Goal: Check status: Check status

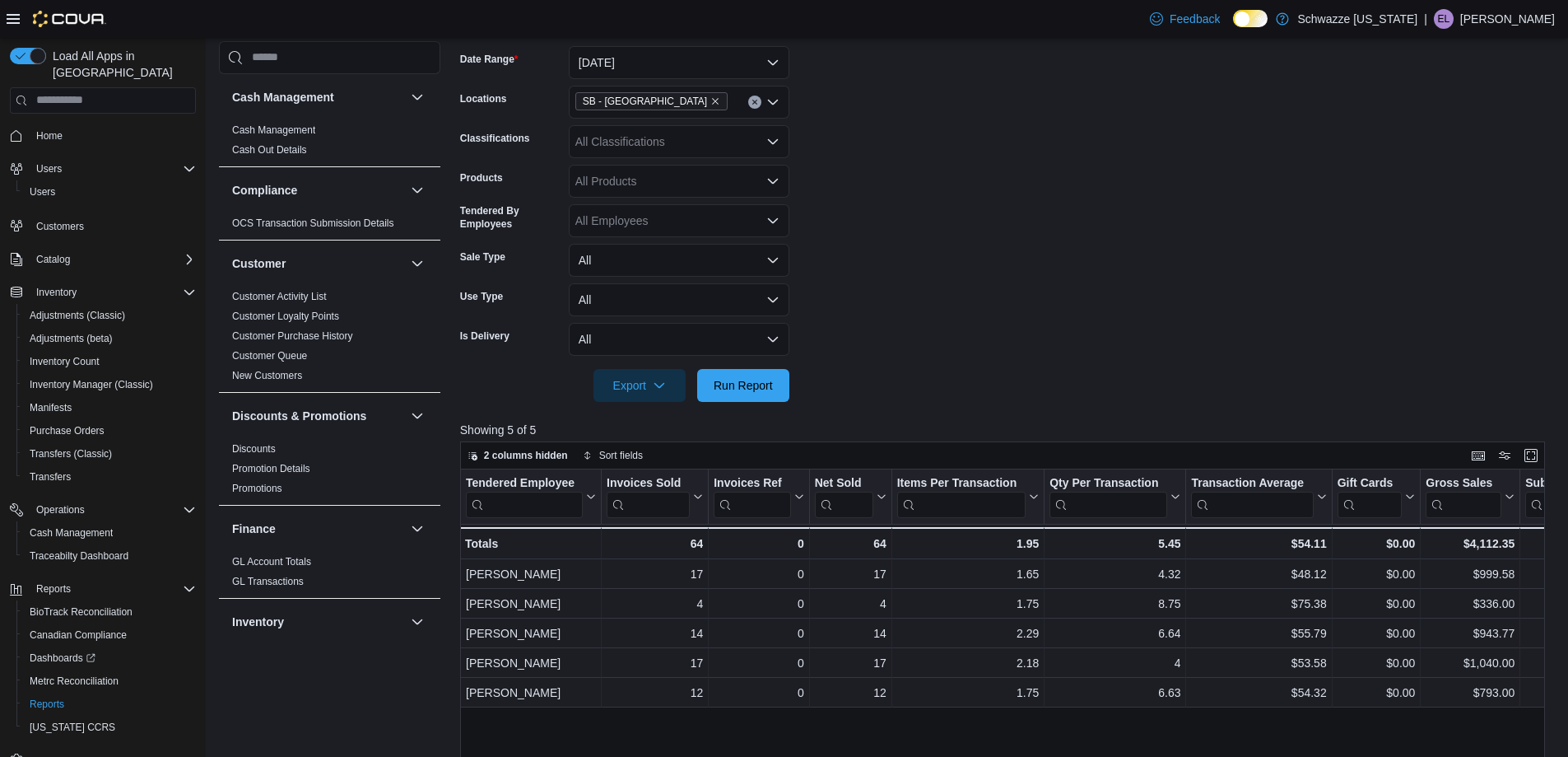
scroll to position [247, 0]
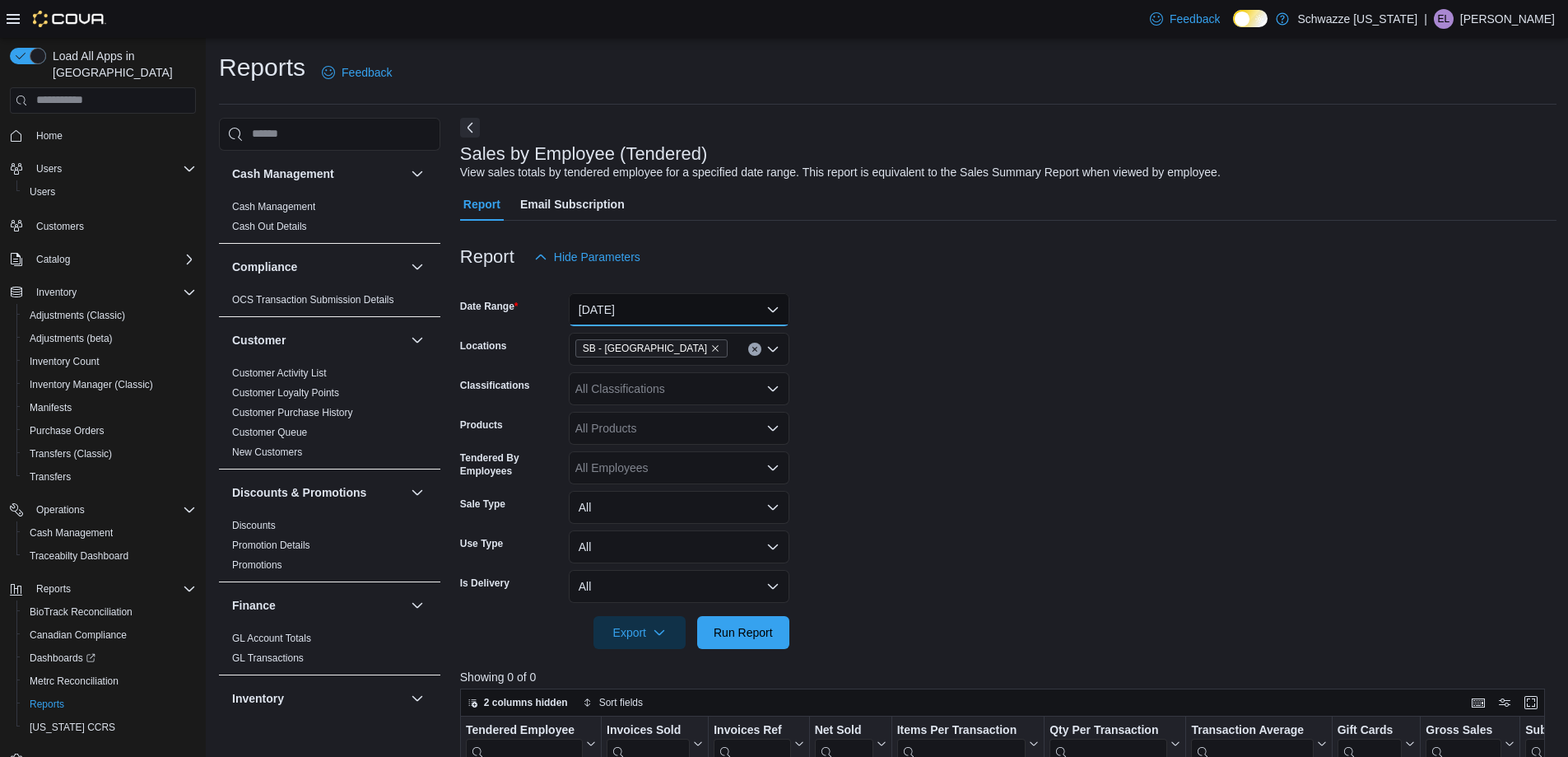
click at [623, 313] on button "[DATE]" at bounding box center [679, 309] width 221 height 33
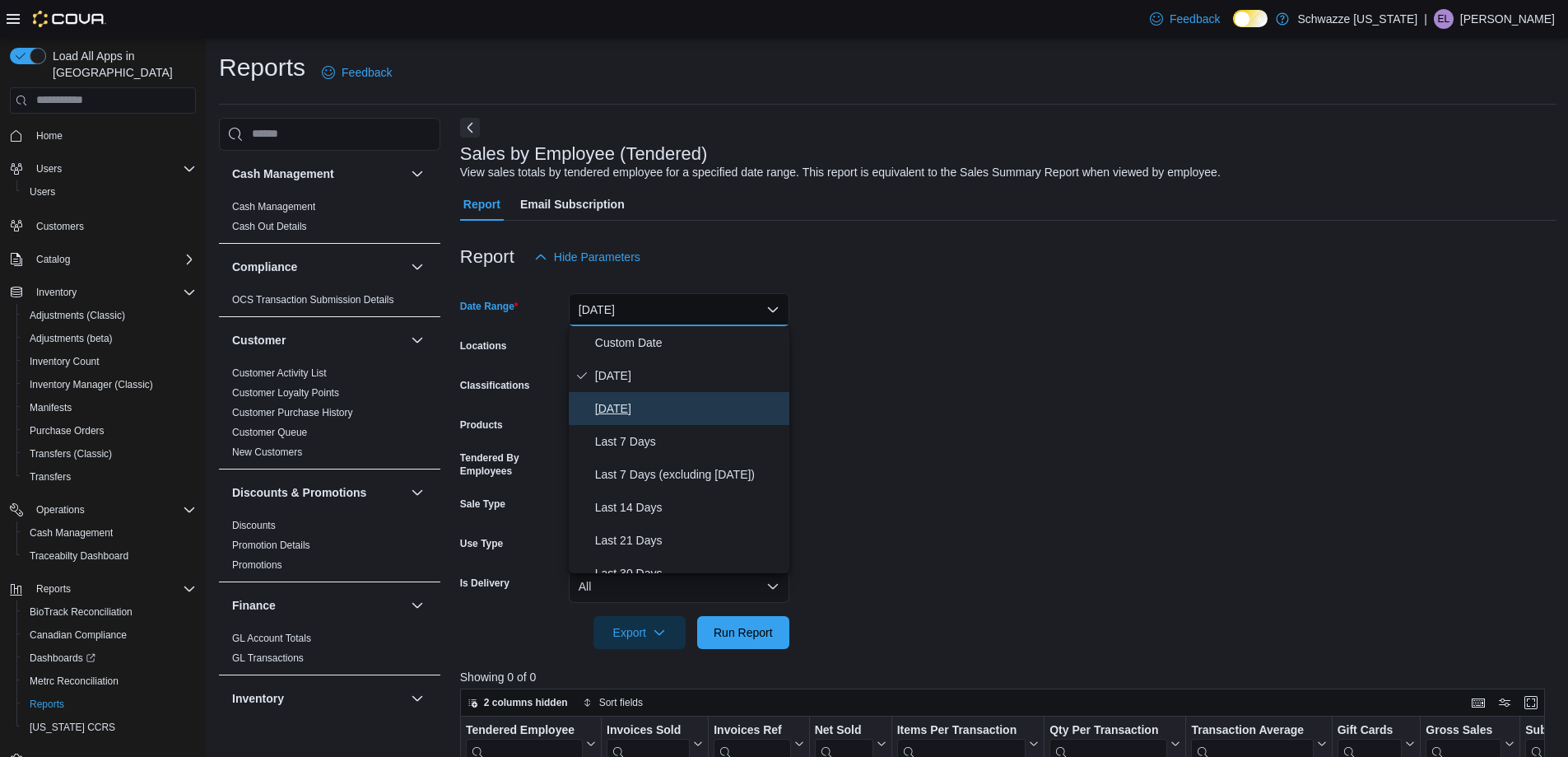
click at [634, 413] on span "Yesterday" at bounding box center [689, 409] width 188 height 19
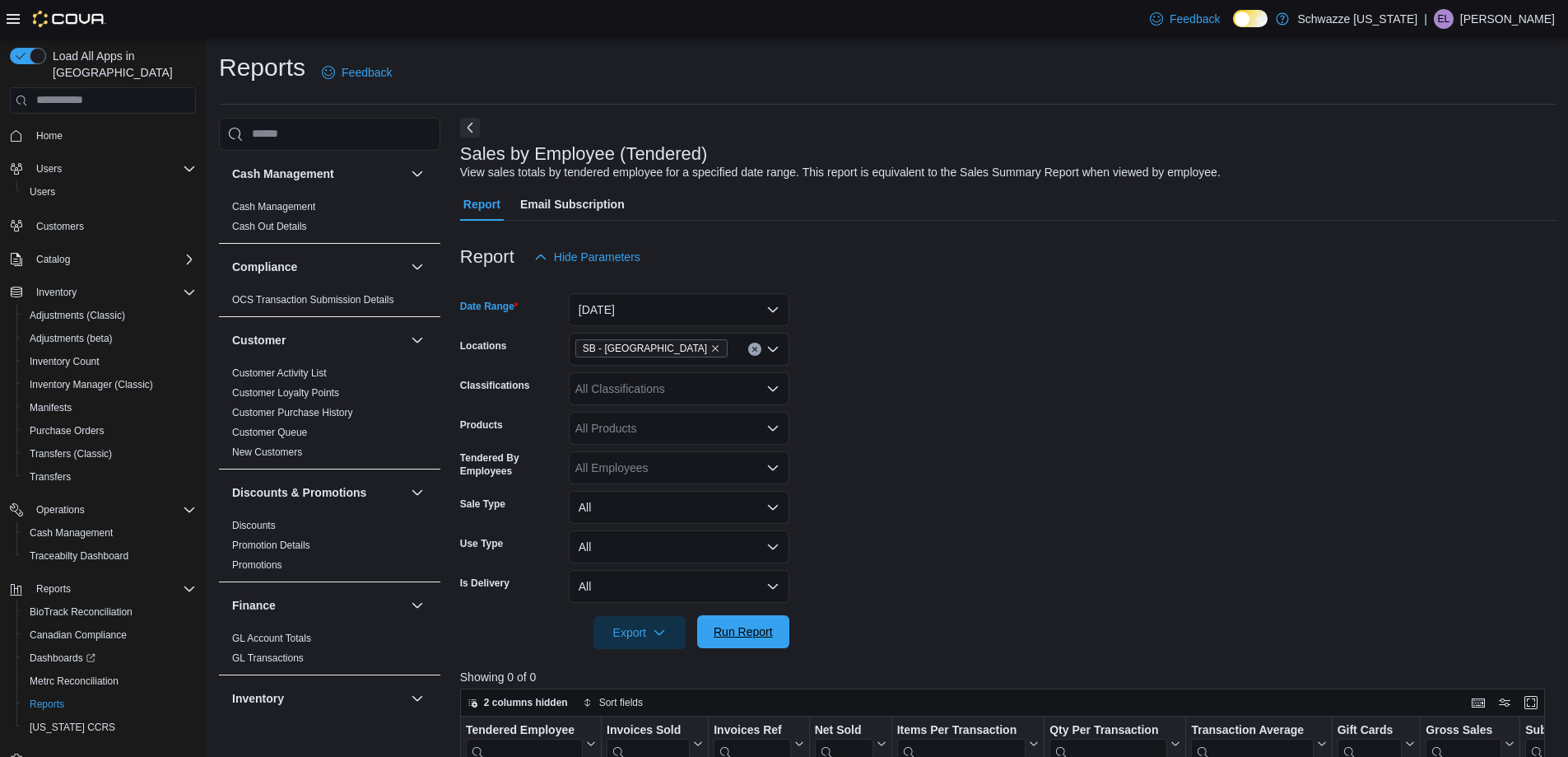
click at [723, 639] on span "Run Report" at bounding box center [743, 631] width 59 height 17
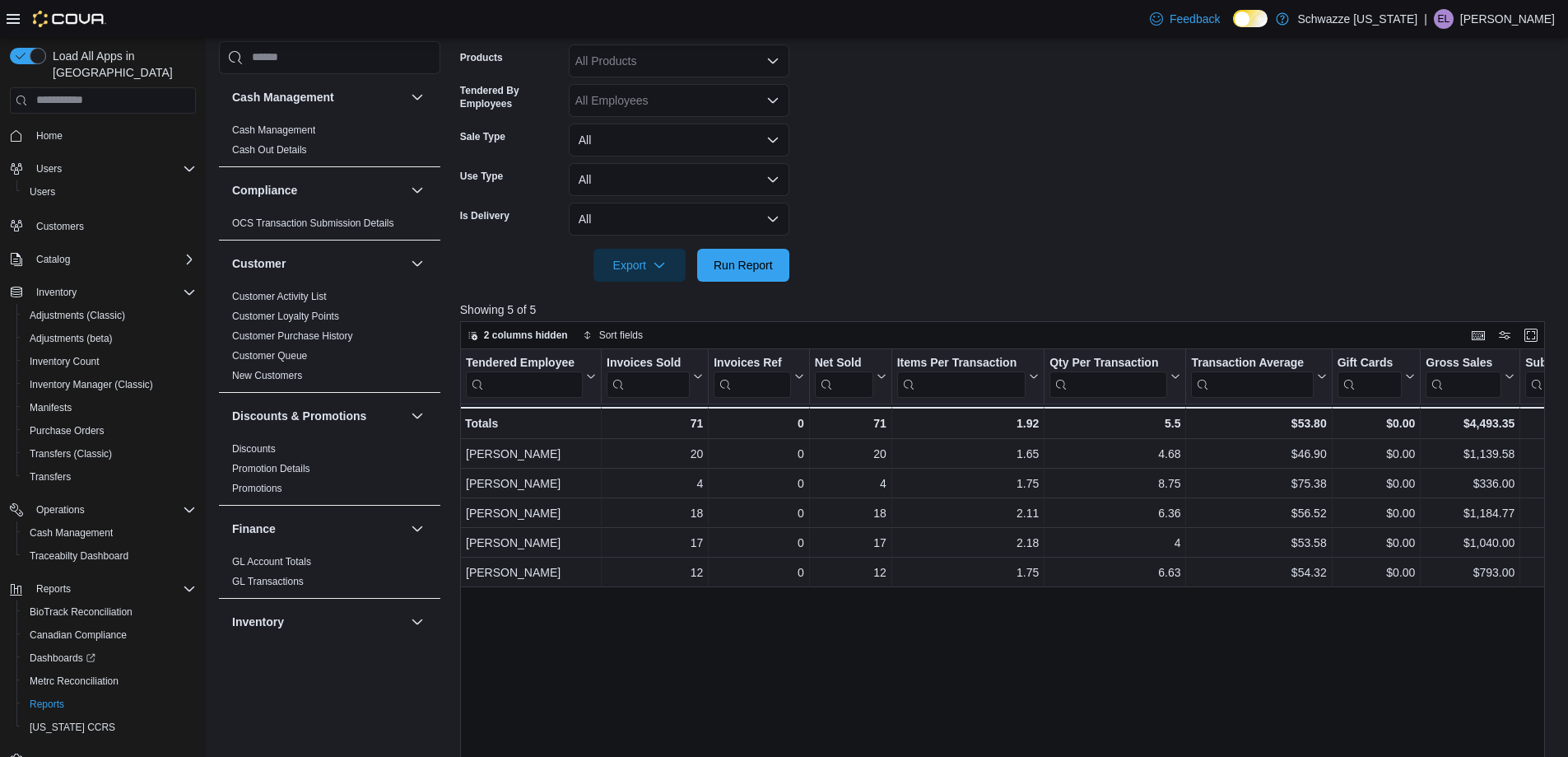
scroll to position [138, 0]
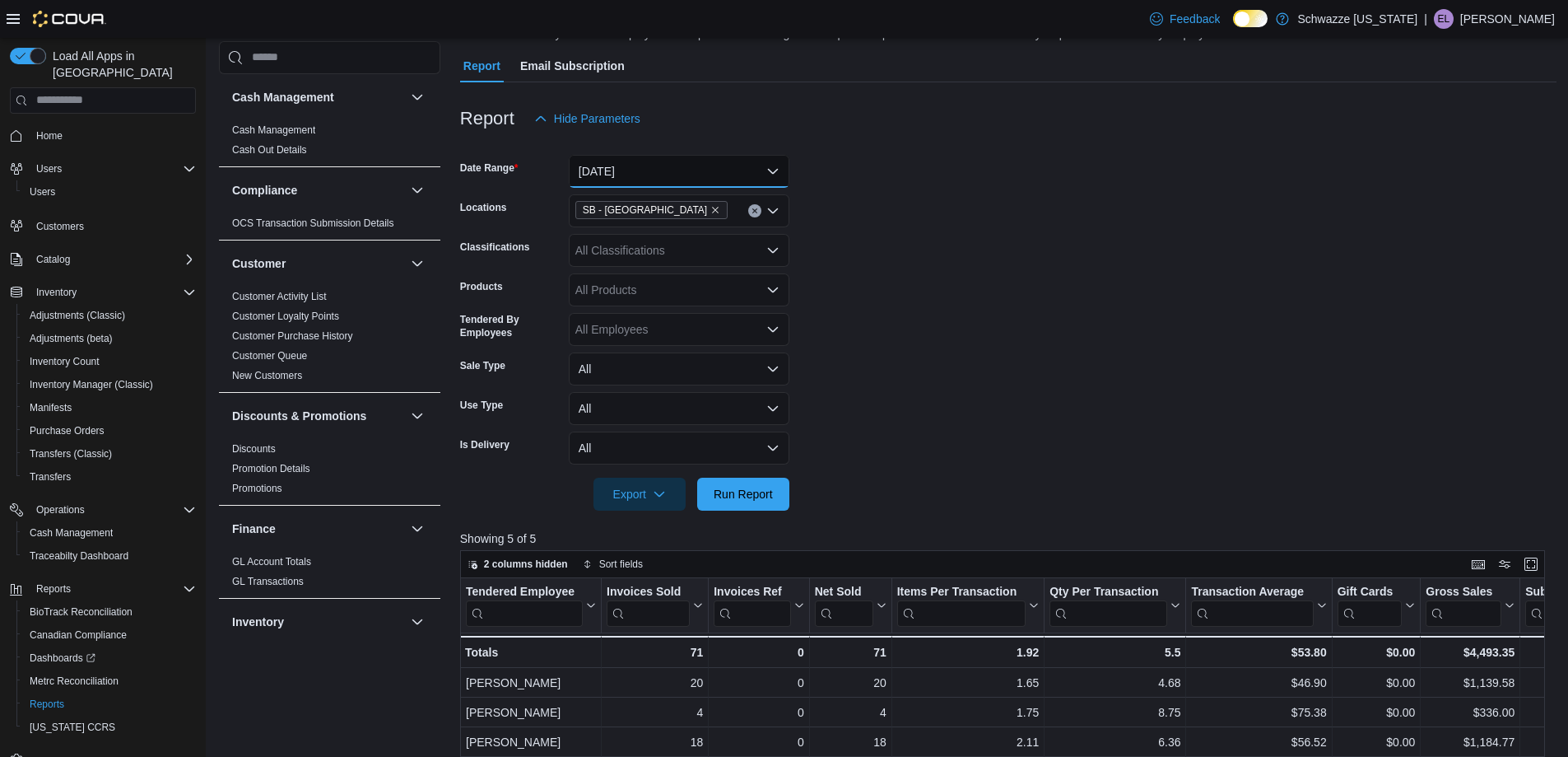
click at [676, 167] on button "Yesterday" at bounding box center [679, 171] width 221 height 33
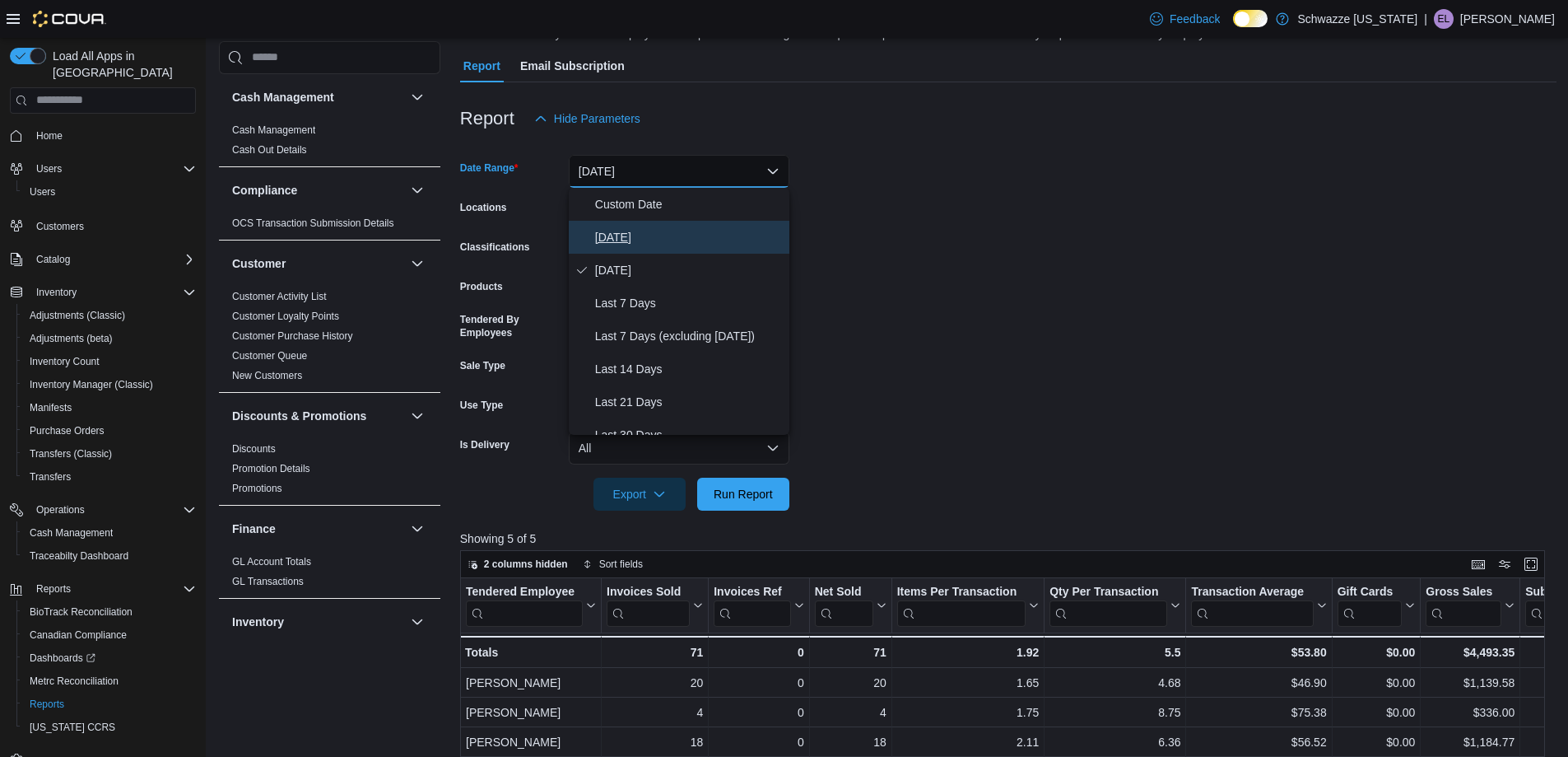
click at [676, 239] on span "Today" at bounding box center [689, 237] width 188 height 19
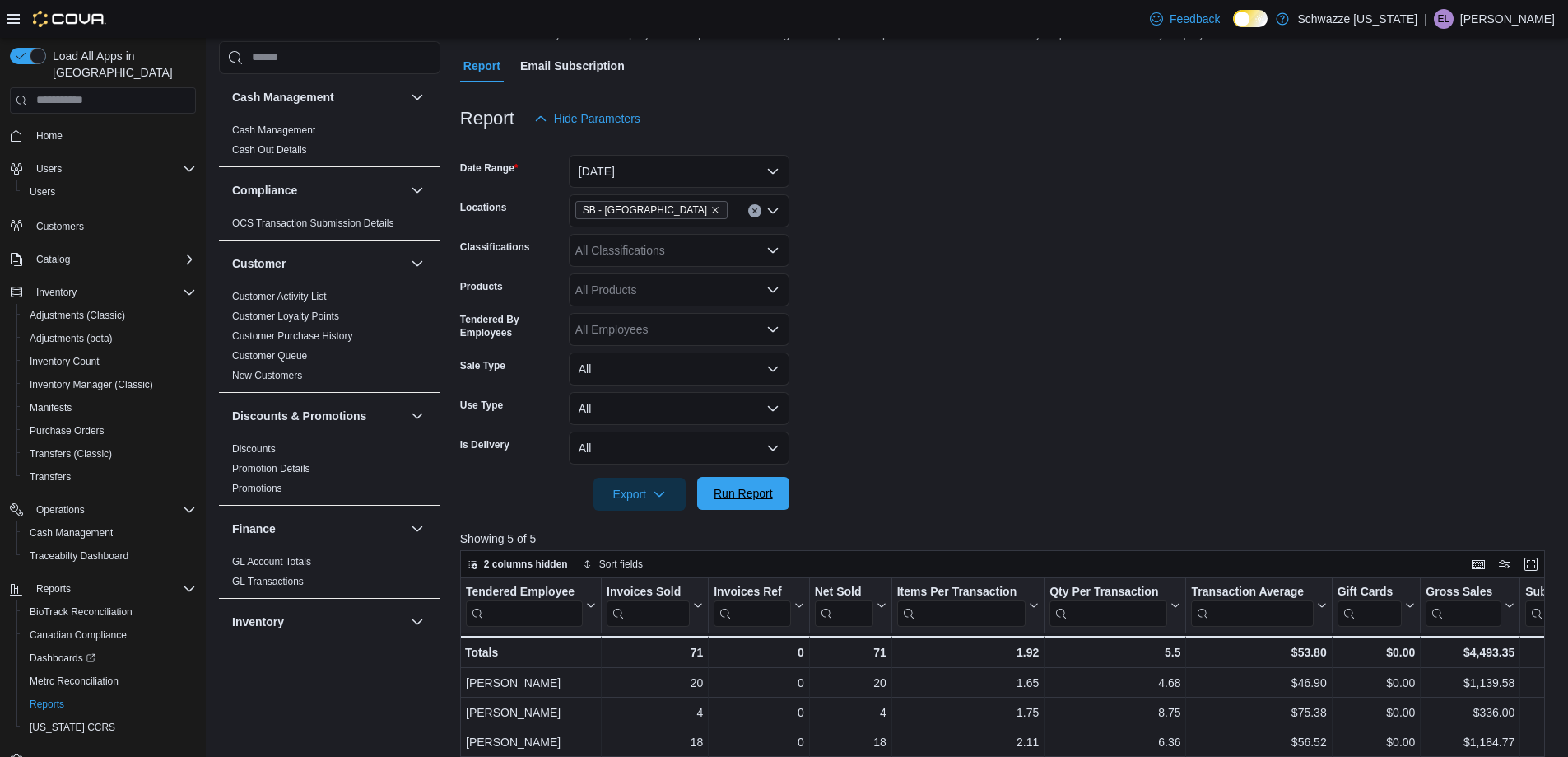
click at [745, 490] on span "Run Report" at bounding box center [743, 492] width 59 height 17
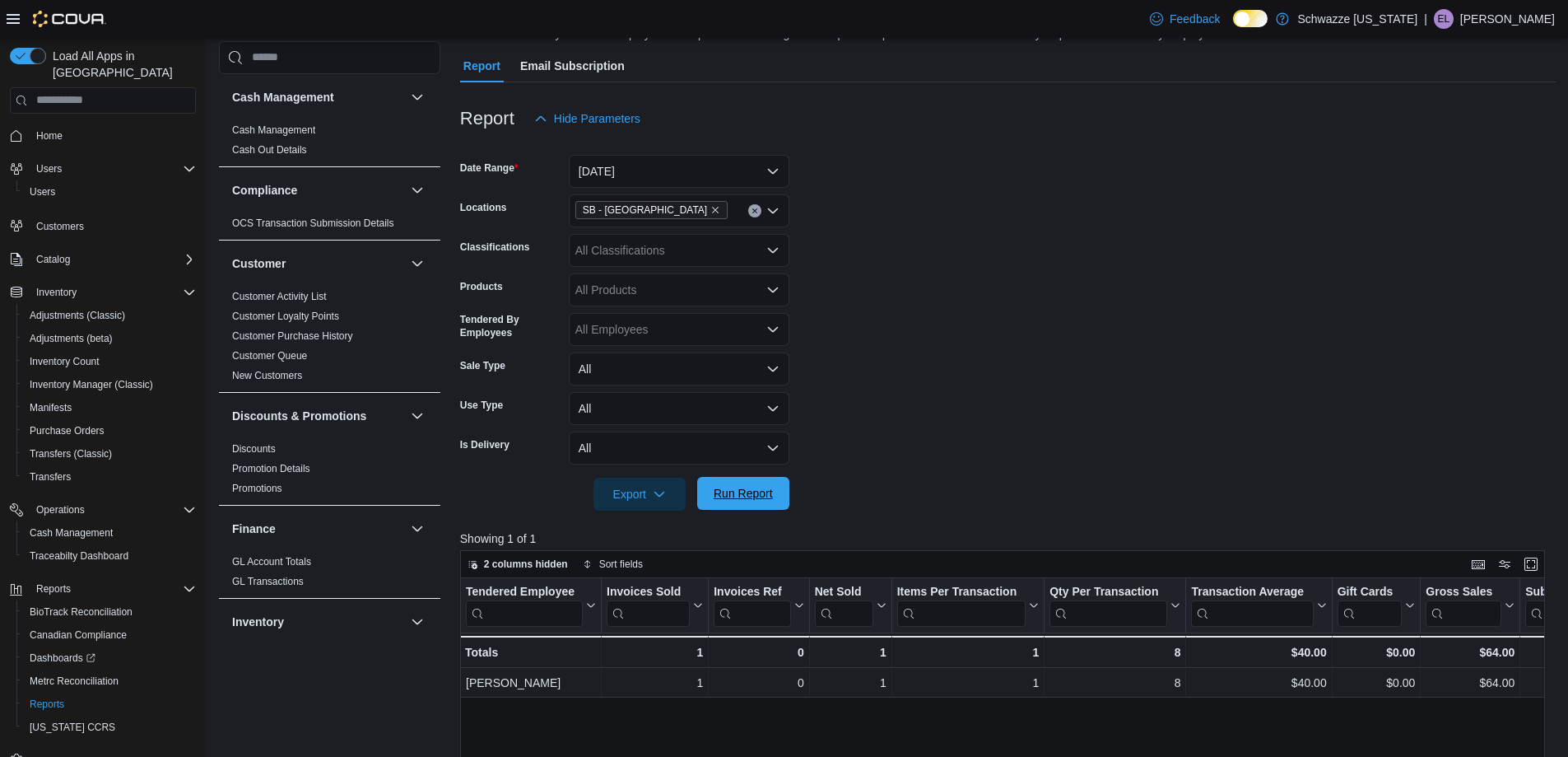
click at [761, 496] on span "Run Report" at bounding box center [743, 492] width 59 height 17
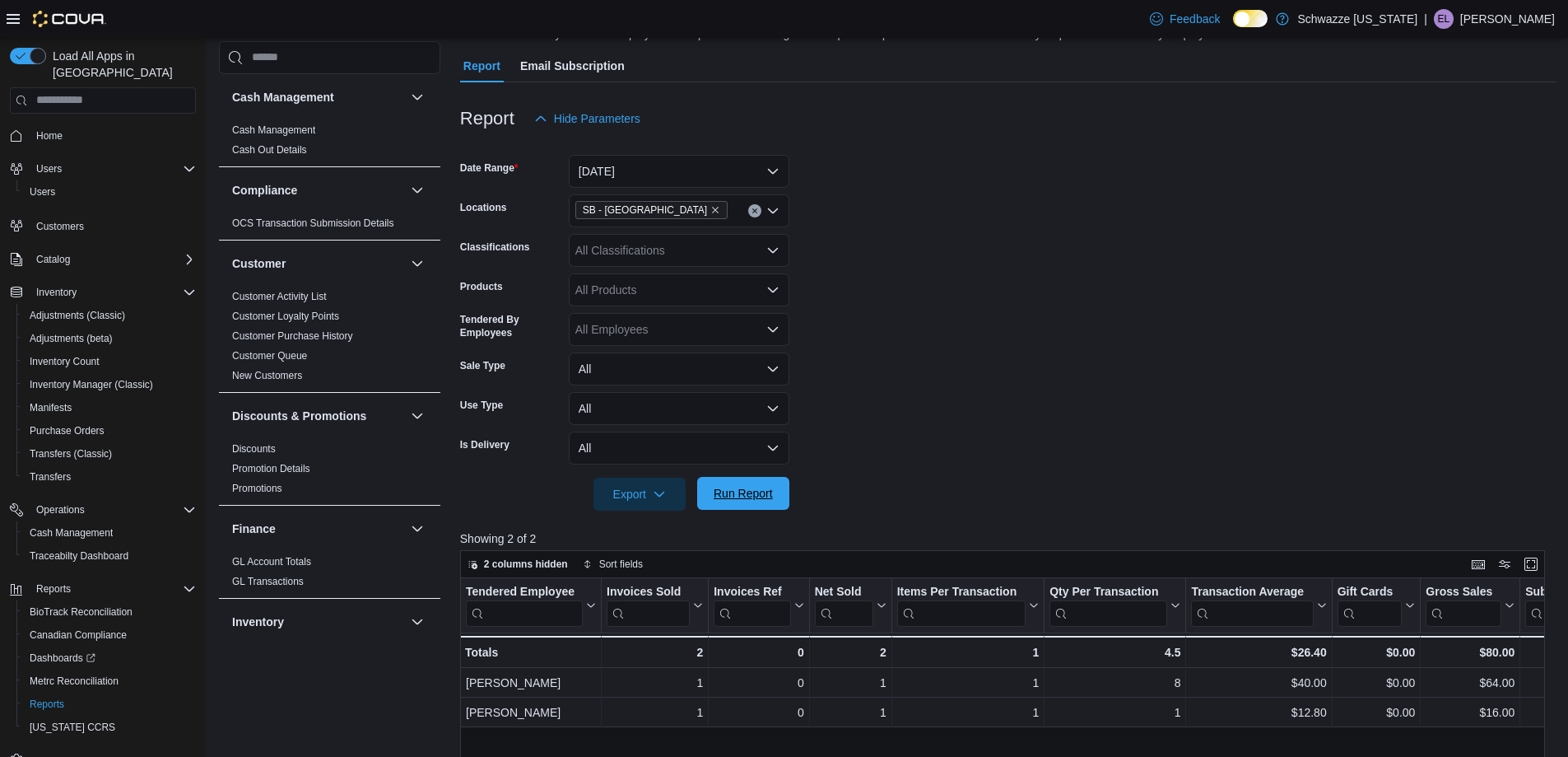
click at [738, 481] on span "Run Report" at bounding box center [743, 493] width 72 height 33
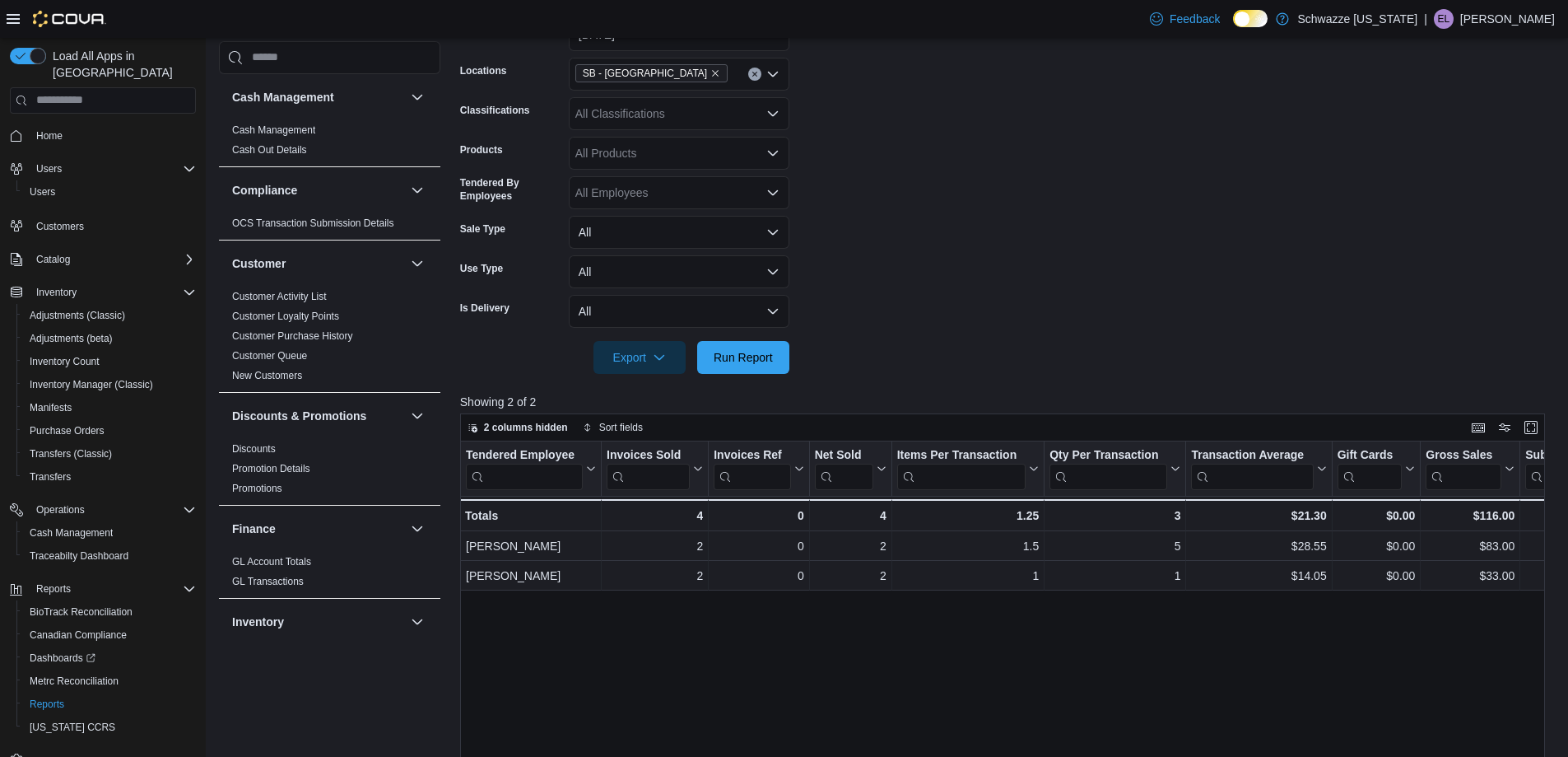
scroll to position [412, 0]
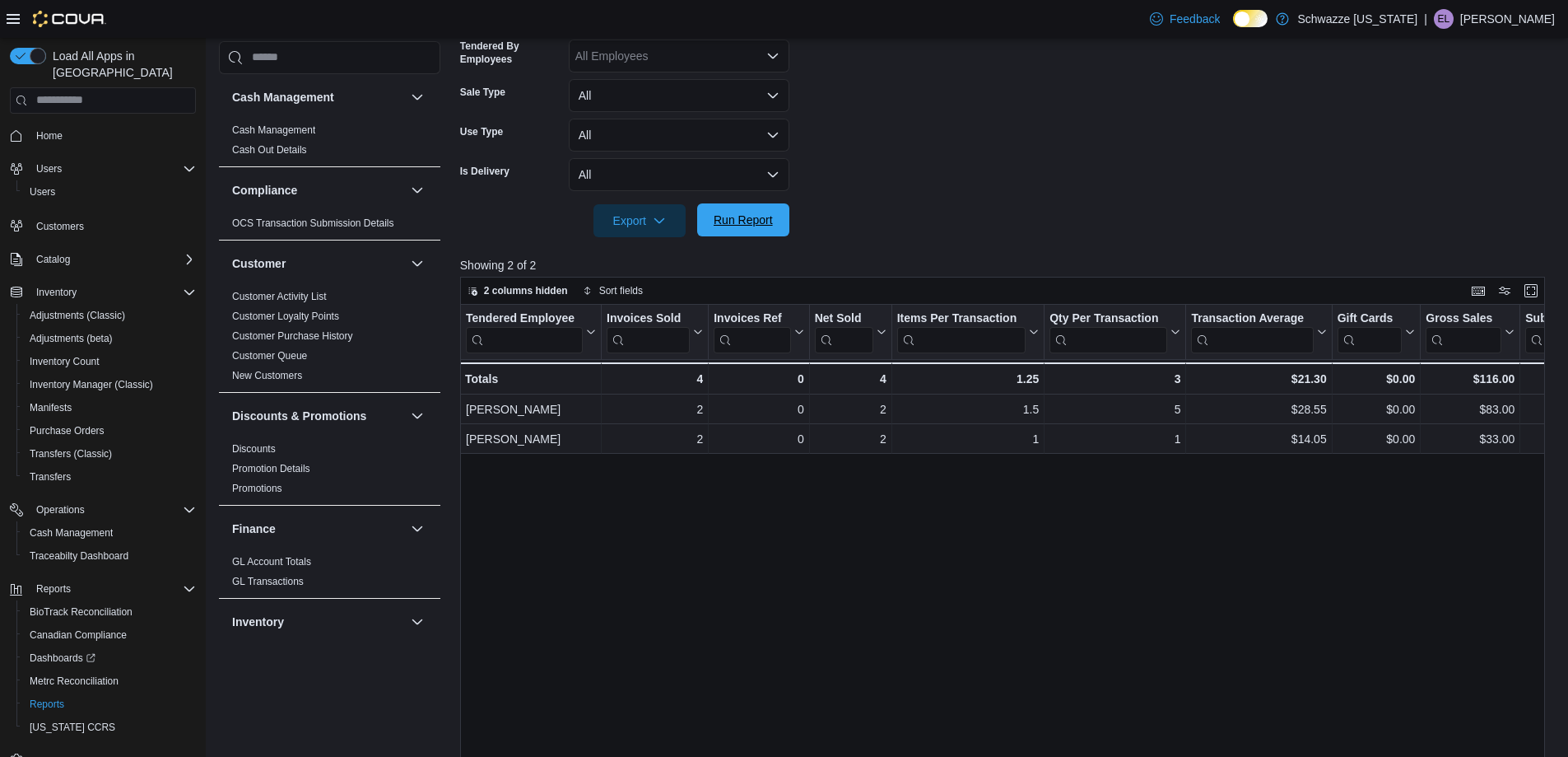
click at [765, 234] on span "Run Report" at bounding box center [743, 220] width 72 height 33
click at [733, 222] on span "Run Report" at bounding box center [743, 220] width 59 height 17
